Goal: Task Accomplishment & Management: Use online tool/utility

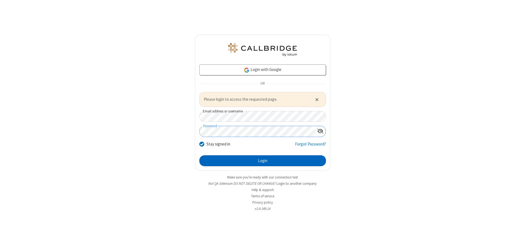
click at [262, 161] on button "Login" at bounding box center [262, 160] width 126 height 11
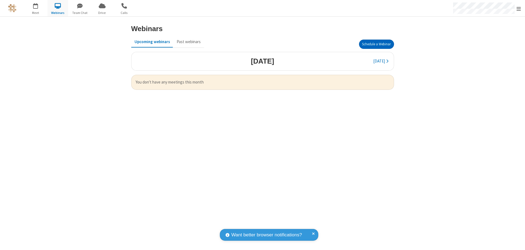
click at [376, 44] on button "Schedule a Webinar" at bounding box center [376, 44] width 35 height 9
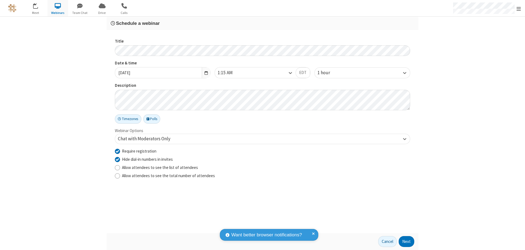
click at [117, 151] on input "Require registration" at bounding box center [117, 151] width 5 height 6
checkbox input "false"
click at [406, 242] on button "Next" at bounding box center [406, 241] width 16 height 11
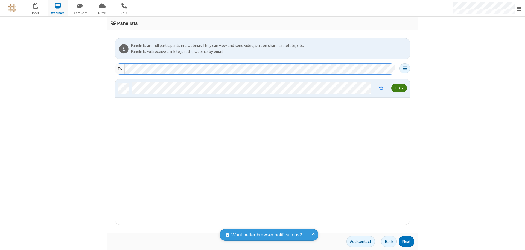
scroll to position [142, 290]
click at [406, 242] on button "Next" at bounding box center [406, 241] width 16 height 11
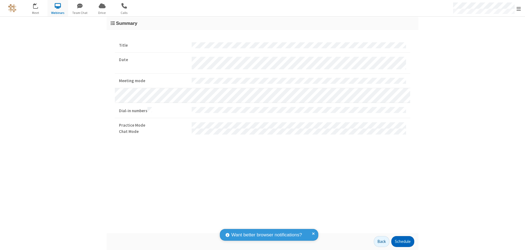
click at [402, 242] on button "Schedule" at bounding box center [402, 241] width 23 height 11
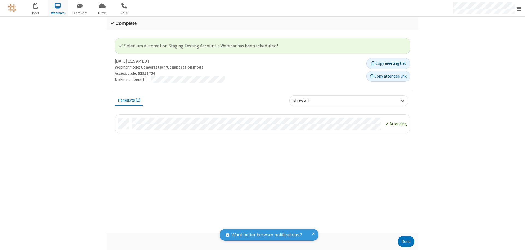
click at [406, 242] on button "Done" at bounding box center [406, 241] width 16 height 11
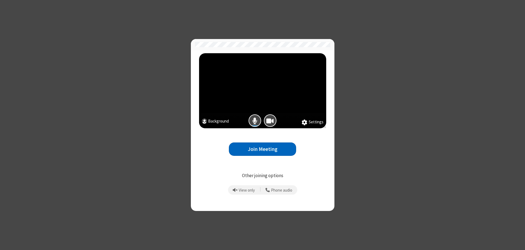
click at [262, 149] on button "Join Meeting" at bounding box center [262, 149] width 67 height 13
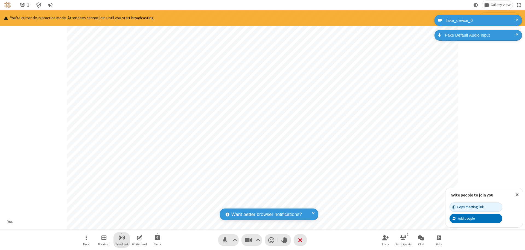
click at [121, 238] on span "Start broadcast" at bounding box center [121, 237] width 7 height 7
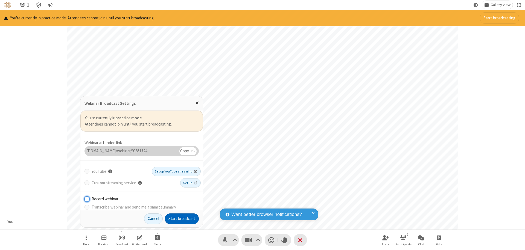
click at [182, 219] on button "Start broadcast" at bounding box center [182, 219] width 34 height 11
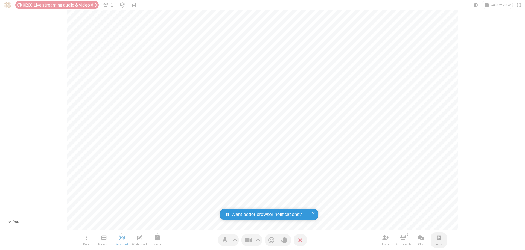
click at [438, 238] on span "Open poll" at bounding box center [438, 237] width 4 height 7
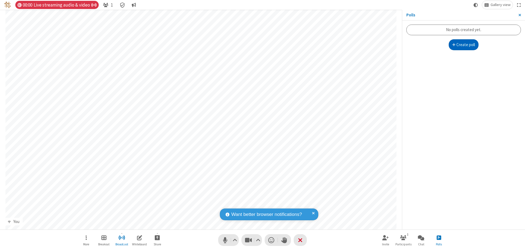
click at [463, 45] on button "Create poll" at bounding box center [463, 44] width 30 height 11
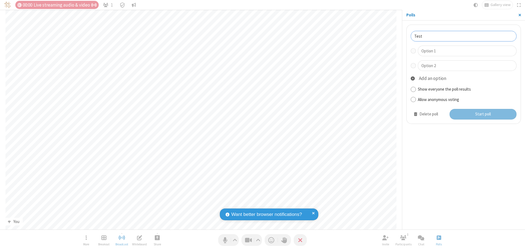
type input "Test"
type input "Yes"
type input "No"
click at [482, 114] on button "Start poll" at bounding box center [482, 114] width 67 height 11
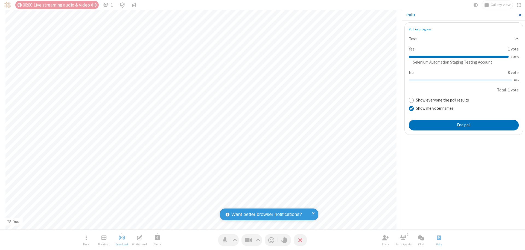
click at [519, 15] on span "Close sidebar" at bounding box center [519, 15] width 3 height 4
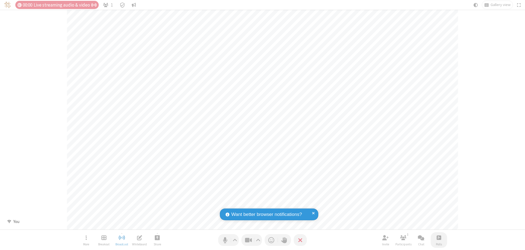
click at [438, 238] on span "Open poll" at bounding box center [438, 237] width 4 height 7
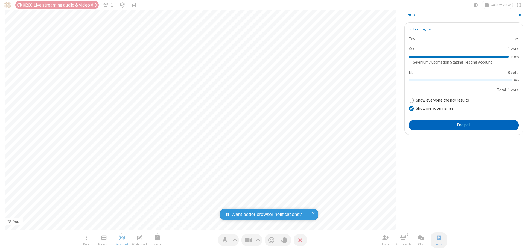
click at [463, 125] on button "End poll" at bounding box center [463, 125] width 110 height 11
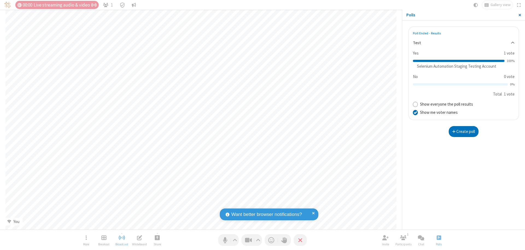
click at [519, 15] on span "Close sidebar" at bounding box center [519, 15] width 3 height 4
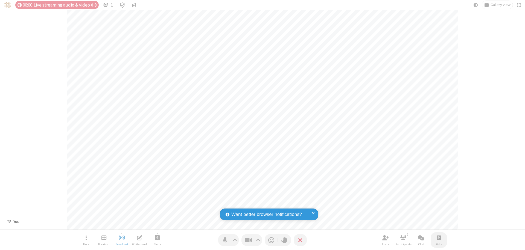
click at [438, 238] on span "Open poll" at bounding box center [438, 237] width 4 height 7
